Goal: Task Accomplishment & Management: Complete application form

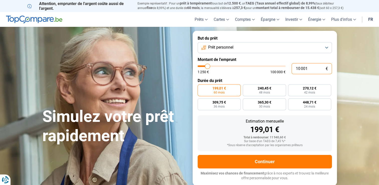
drag, startPoint x: 310, startPoint y: 68, endPoint x: 280, endPoint y: 70, distance: 29.9
click at [280, 70] on div "10 001 € 1 250 € 100 000 €" at bounding box center [264, 68] width 134 height 11
type input "2"
type input "1250"
type input "20"
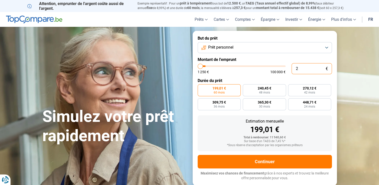
type input "1250"
type input "200"
type input "1250"
type input "2 000"
type input "2000"
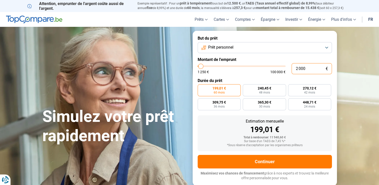
type input "20 000"
type input "20000"
radio input "false"
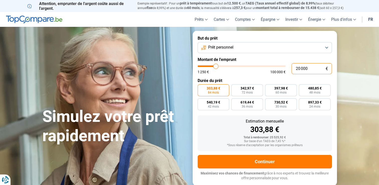
type input "20 000"
click at [282, 91] on span "60 mois" at bounding box center [280, 92] width 11 height 3
click at [268, 87] on input "397,98 € 60 mois" at bounding box center [266, 85] width 3 height 3
radio input "true"
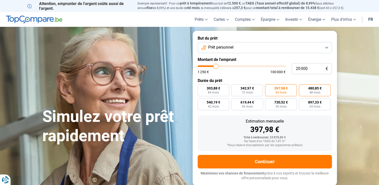
click at [309, 92] on label "480,85 € 48 mois" at bounding box center [315, 90] width 32 height 12
click at [302, 87] on input "480,85 € 48 mois" at bounding box center [300, 85] width 3 height 3
radio input "true"
click at [279, 91] on span "60 mois" at bounding box center [280, 92] width 11 height 3
click at [268, 87] on input "397,98 € 60 mois" at bounding box center [266, 85] width 3 height 3
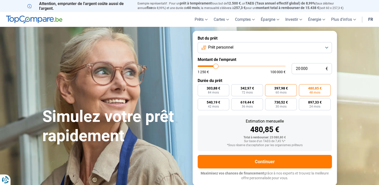
radio input "true"
click at [342, 98] on section "Simulez votre prêt rapidement Simulez votre prêt rapidement But du prêt Prêt pe…" at bounding box center [189, 108] width 379 height 162
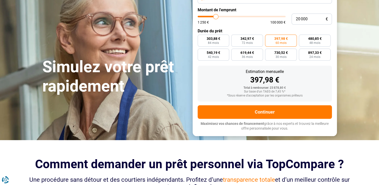
scroll to position [50, 0]
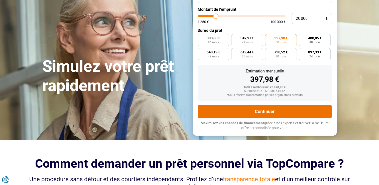
click at [272, 111] on button "Continuer" at bounding box center [264, 112] width 134 height 14
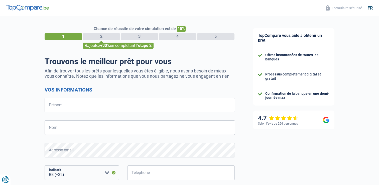
select select "32"
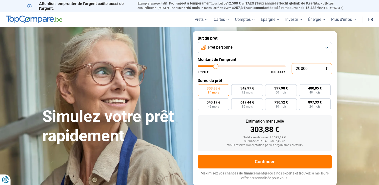
drag, startPoint x: 311, startPoint y: 69, endPoint x: 285, endPoint y: 69, distance: 26.5
click at [285, 69] on div "20 000 € 1 250 € 100 000 €" at bounding box center [264, 68] width 134 height 11
type input "1"
type input "1250"
type input "19"
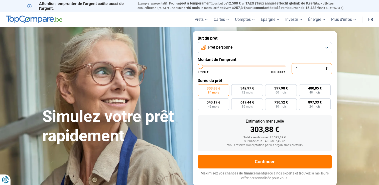
type input "1250"
type input "190"
type input "1250"
type input "1 900"
type input "2000"
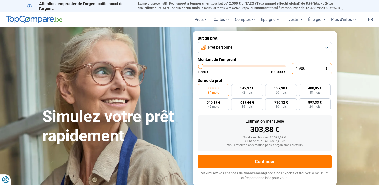
type input "19 000"
type input "19000"
type input "19 000"
click at [345, 78] on section "Simulez votre prêt rapidement Simulez votre prêt rapidement But du prêt Prêt pe…" at bounding box center [189, 108] width 379 height 162
click at [242, 87] on span "325,82 €" at bounding box center [247, 88] width 14 height 4
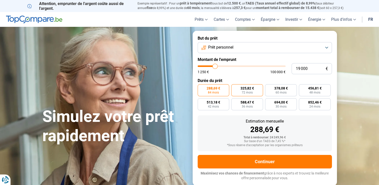
click at [234, 87] on input "325,82 € 72 mois" at bounding box center [232, 85] width 3 height 3
radio input "true"
click at [279, 90] on span "378,08 €" at bounding box center [281, 88] width 14 height 4
click at [268, 87] on input "378,08 € 60 mois" at bounding box center [266, 85] width 3 height 3
radio input "true"
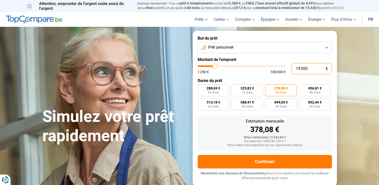
drag, startPoint x: 309, startPoint y: 68, endPoint x: 283, endPoint y: 66, distance: 25.8
click at [283, 66] on div "19 000 € 1 250 € 100 000 €" at bounding box center [264, 68] width 134 height 11
type input "7"
type input "1250"
type input "70"
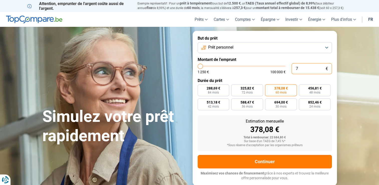
type input "1250"
type input "700"
type input "1250"
type input "7 000"
type input "7000"
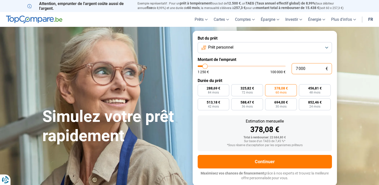
type input "7 000"
radio input "true"
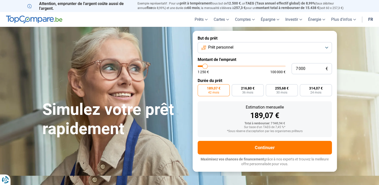
click at [353, 111] on section "Simulez votre prêt rapidement Simulez votre prêt rapidement But du prêt Prêt pe…" at bounding box center [189, 101] width 379 height 148
